Goal: Transaction & Acquisition: Purchase product/service

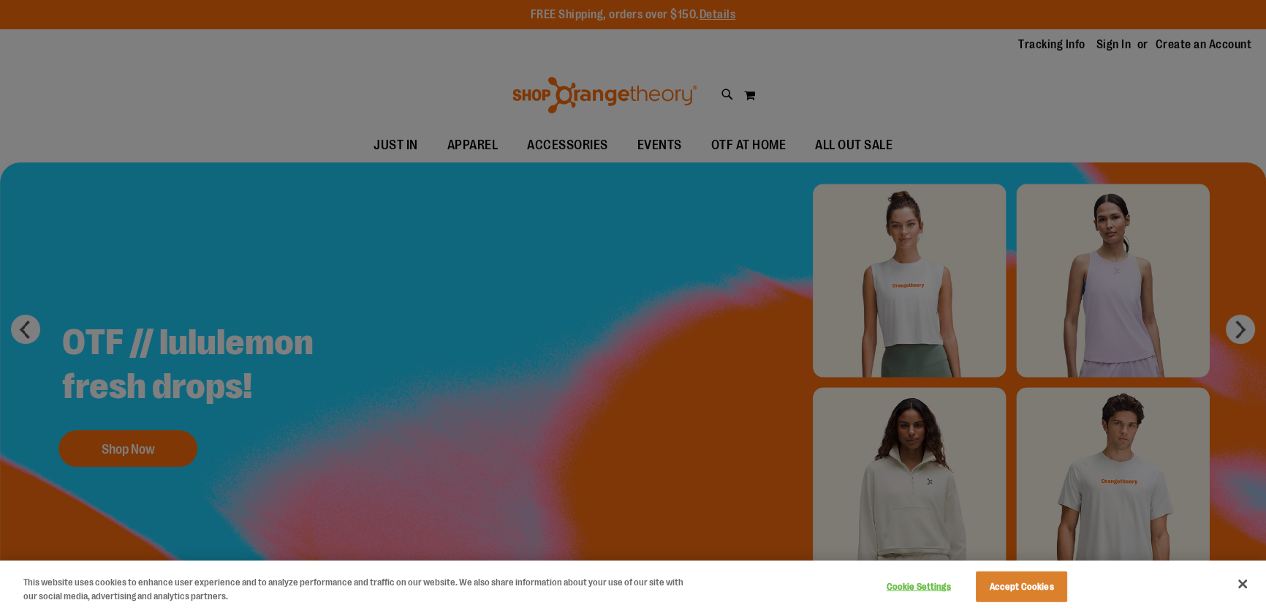
type input "**********"
click at [1048, 585] on button "Accept Cookies" at bounding box center [1021, 586] width 91 height 31
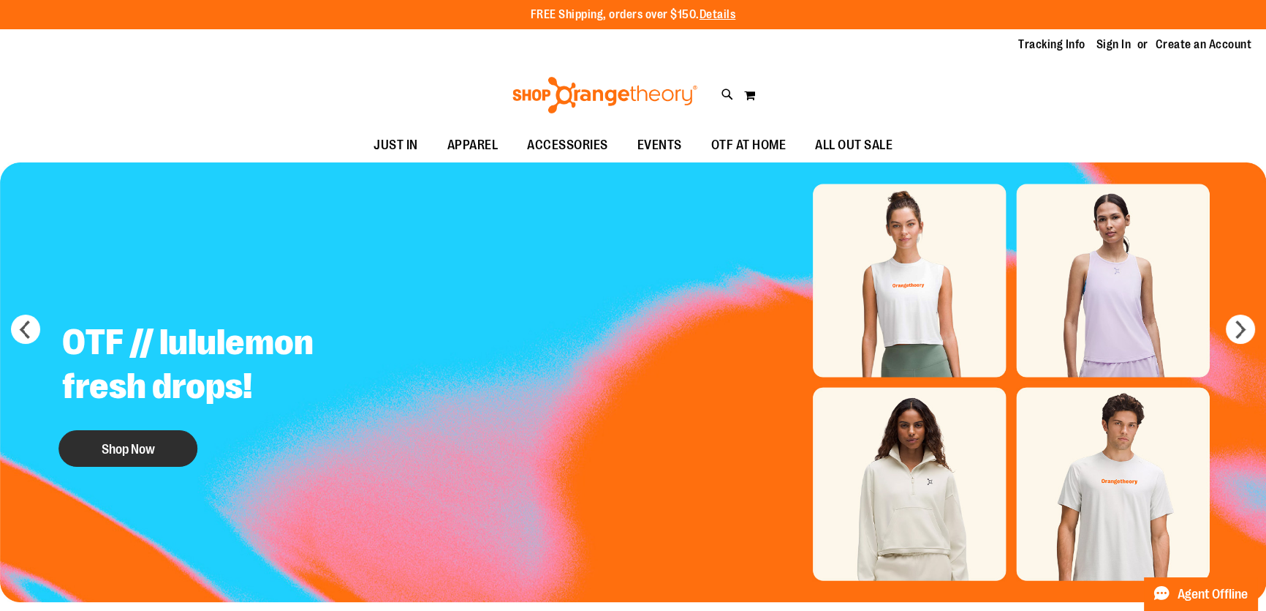
click at [162, 456] on button "Shop Now" at bounding box center [127, 448] width 139 height 37
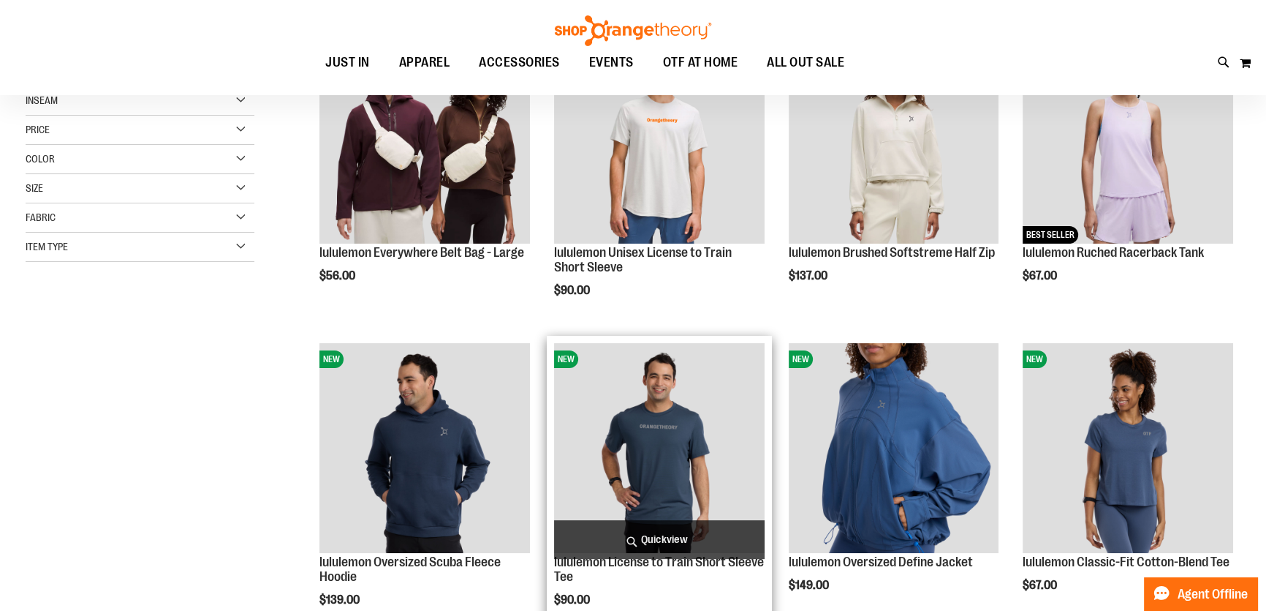
scroll to position [331, 0]
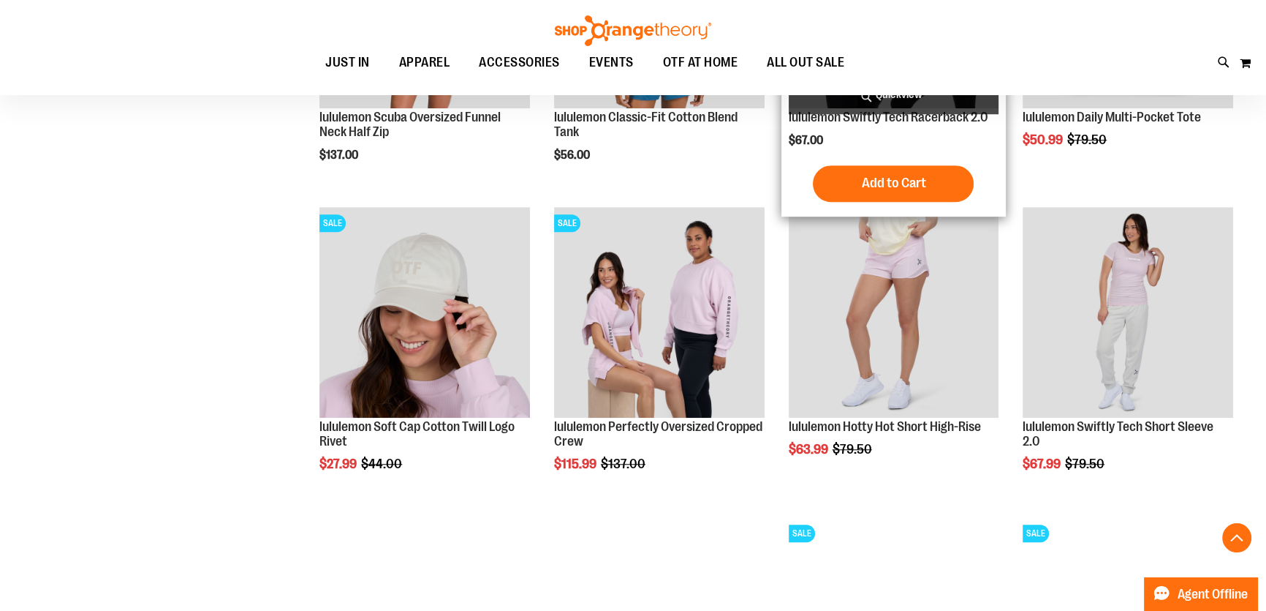
scroll to position [1462, 0]
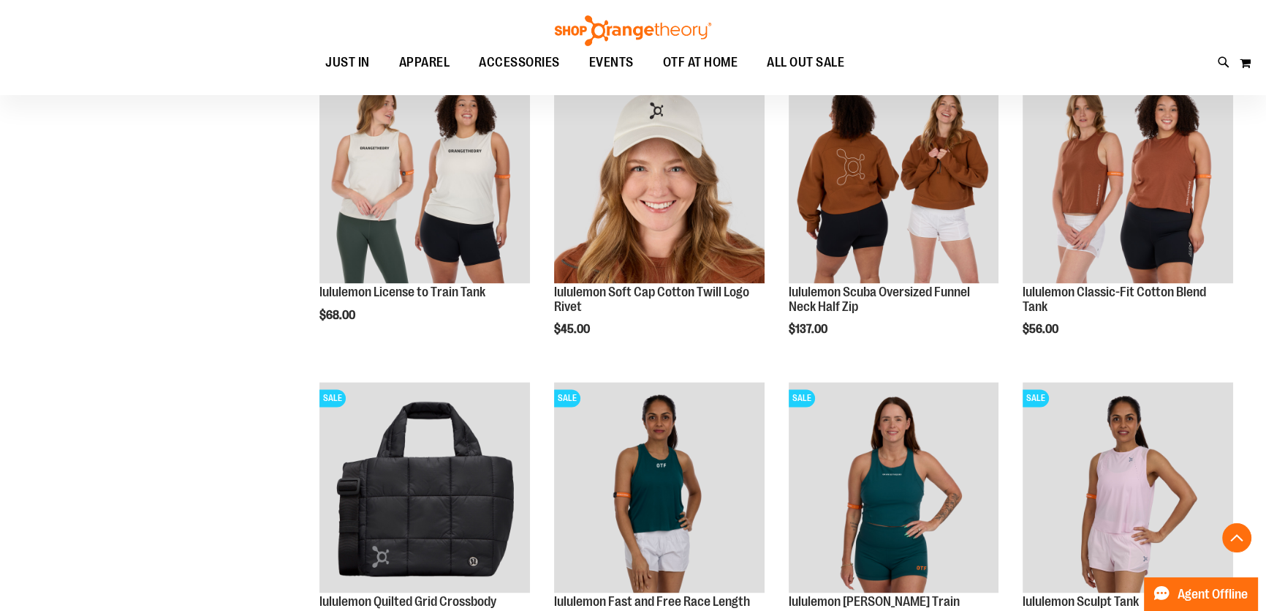
scroll to position [2325, 0]
